Goal: Check status: Check status

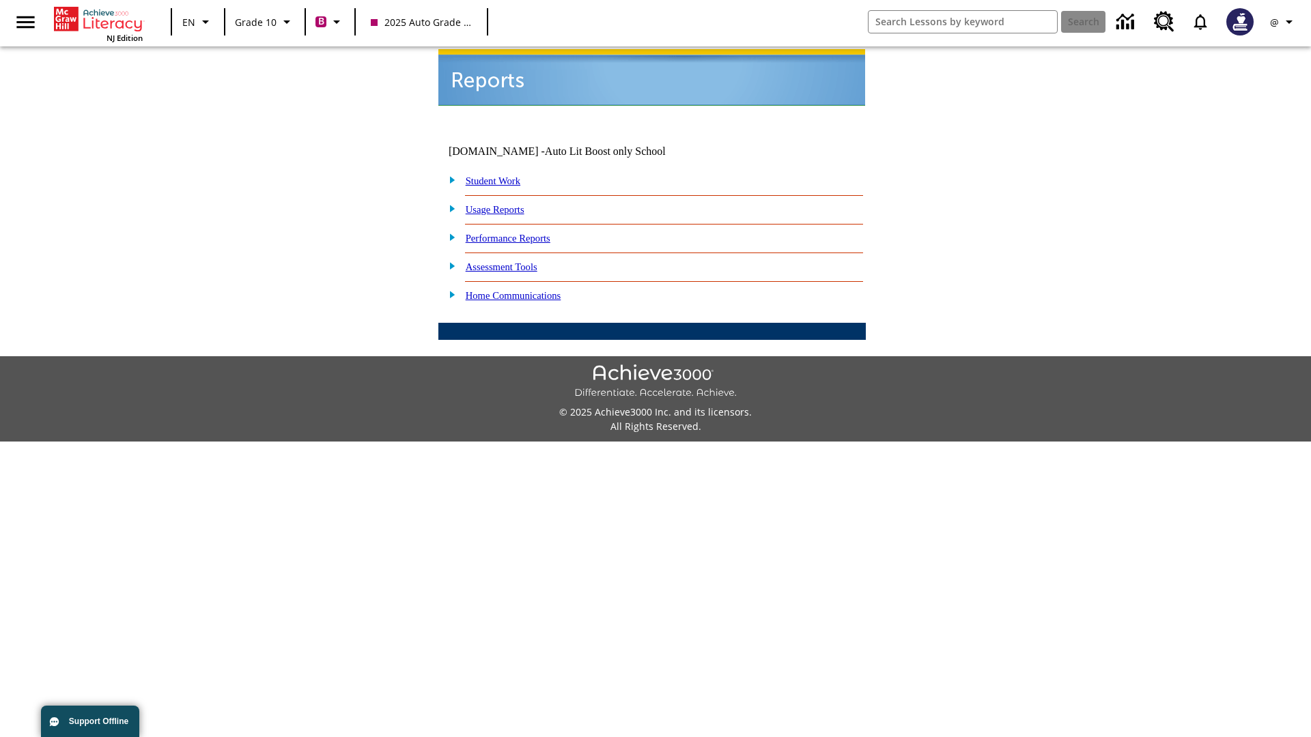
click at [502, 175] on link "Student Work" at bounding box center [493, 180] width 55 height 11
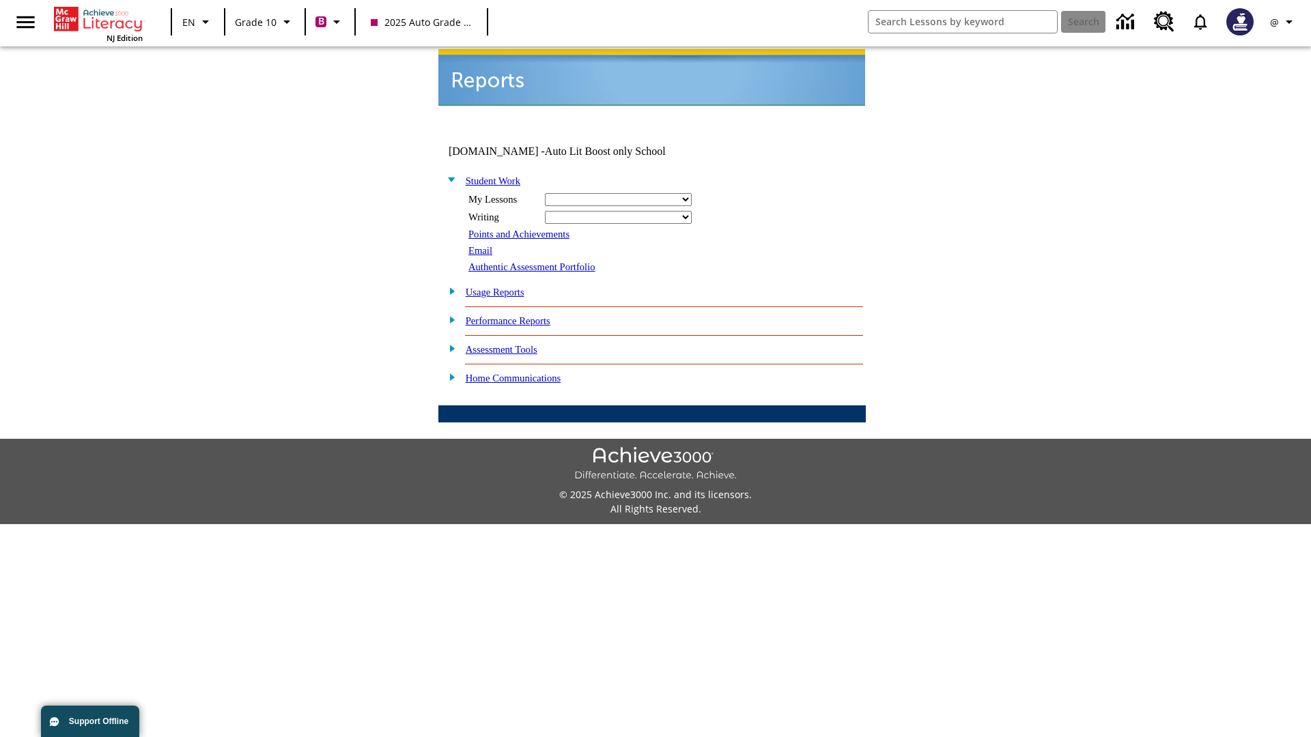
select select "/options/reports/?report_id=24&atype=2&section=2"
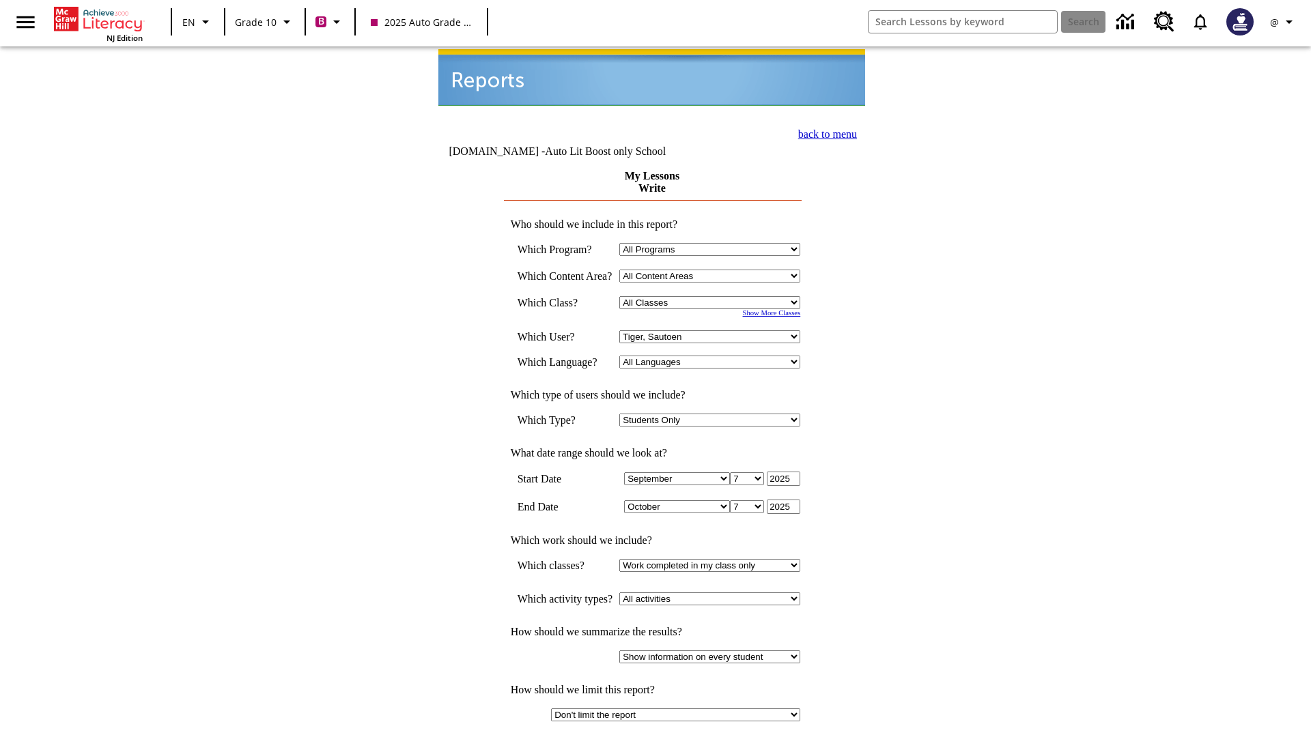
select select "21433649"
select select "4"
type input "2024"
